Goal: Check status: Check status

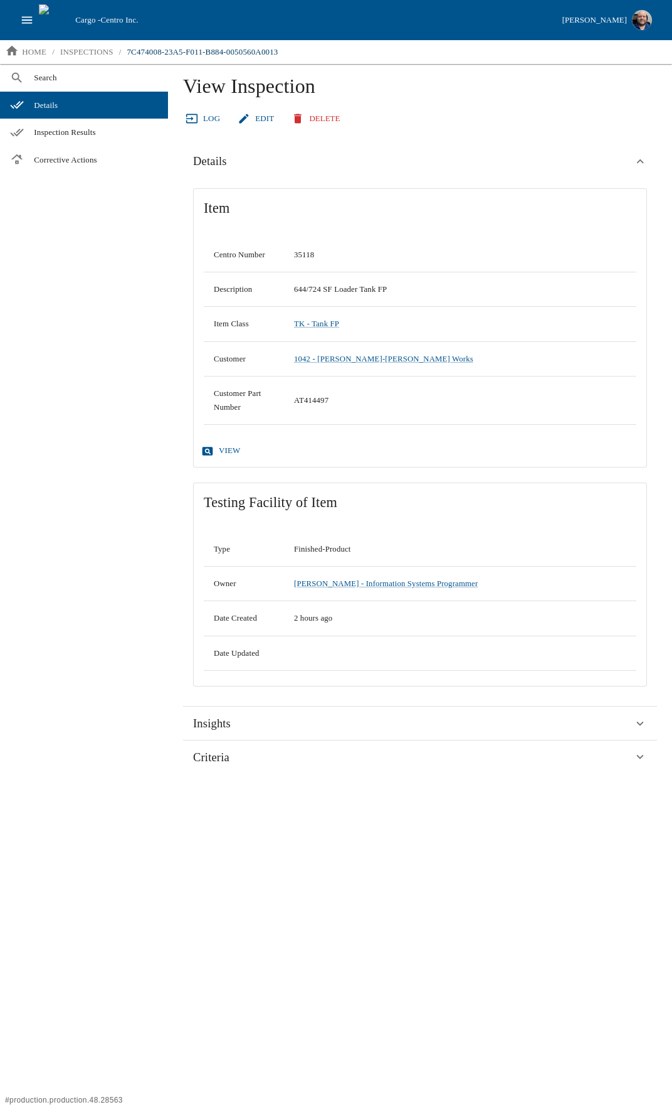
click at [199, 112] on link "Log" at bounding box center [204, 119] width 42 height 22
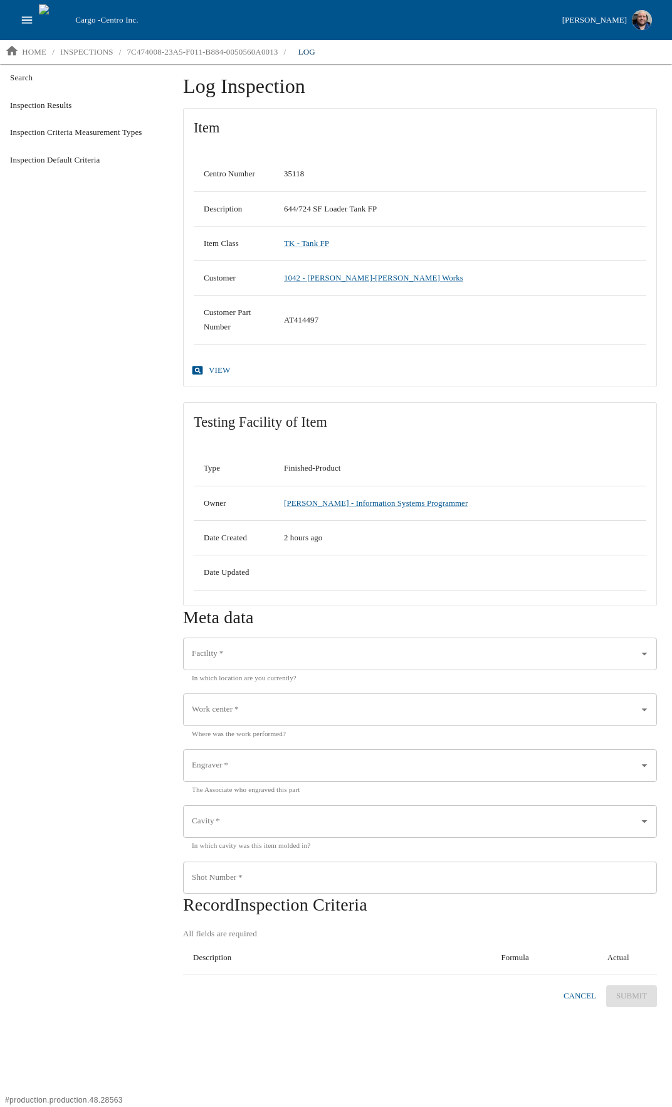
click at [215, 368] on link "view" at bounding box center [212, 370] width 47 height 22
